Goal: Transaction & Acquisition: Purchase product/service

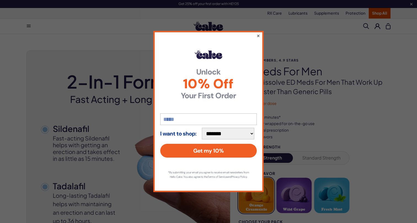
click at [258, 33] on button "×" at bounding box center [258, 35] width 4 height 7
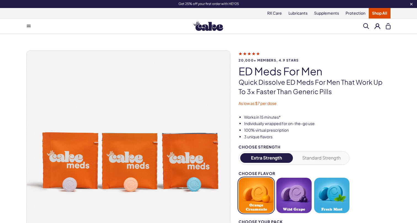
click at [374, 13] on link "Shop All" at bounding box center [380, 13] width 22 height 10
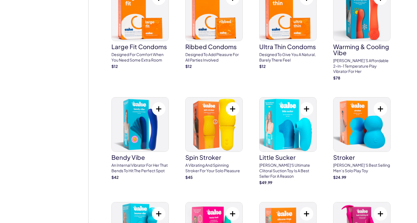
scroll to position [1182, 0]
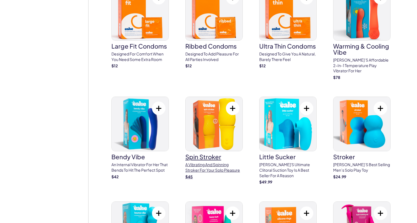
click at [208, 132] on img at bounding box center [214, 124] width 57 height 54
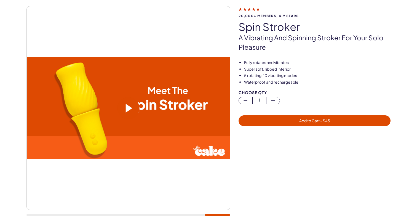
scroll to position [37, 0]
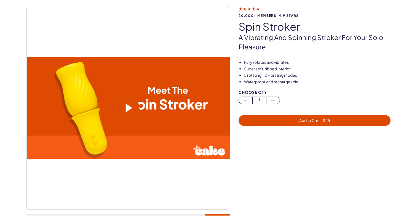
click at [129, 109] on span at bounding box center [129, 107] width 7 height 9
click at [102, 135] on video at bounding box center [128, 108] width 203 height 102
click at [132, 109] on span at bounding box center [129, 107] width 7 height 9
click at [136, 132] on video at bounding box center [128, 108] width 203 height 102
click at [128, 107] on span at bounding box center [129, 107] width 7 height 9
